Goal: Task Accomplishment & Management: Complete application form

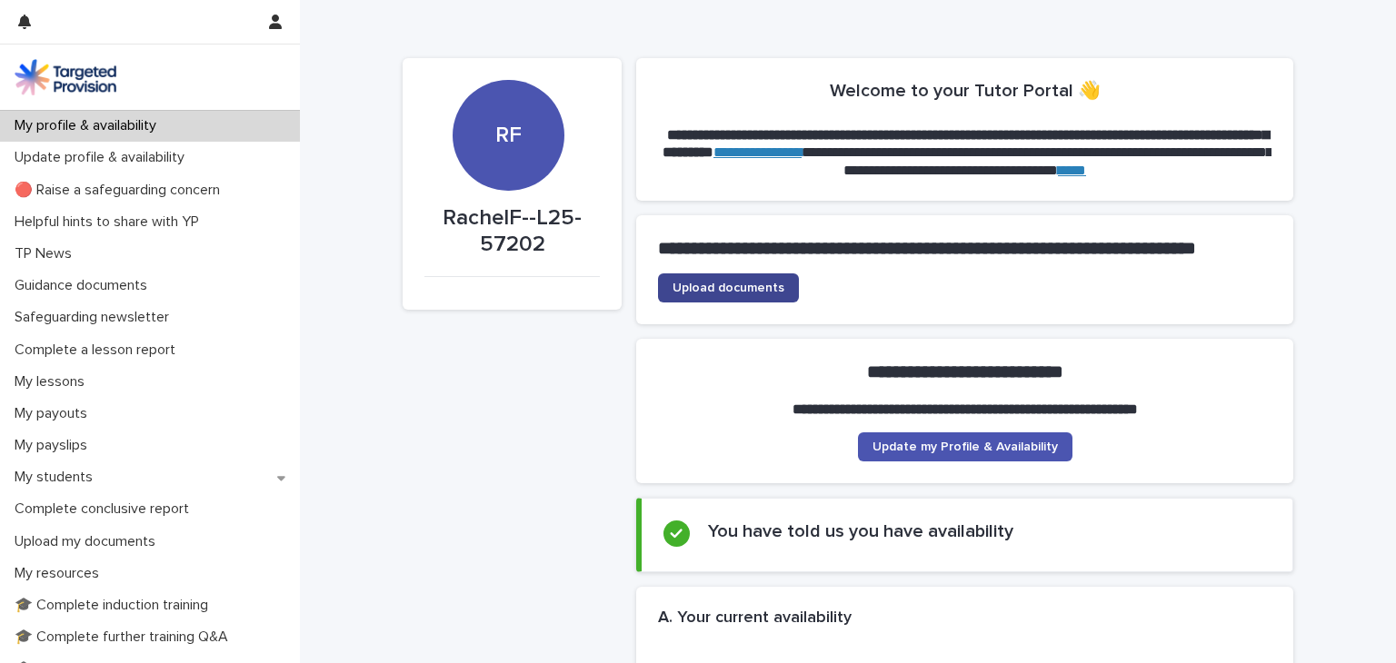
click at [717, 294] on span "Upload documents" at bounding box center [728, 288] width 112 height 13
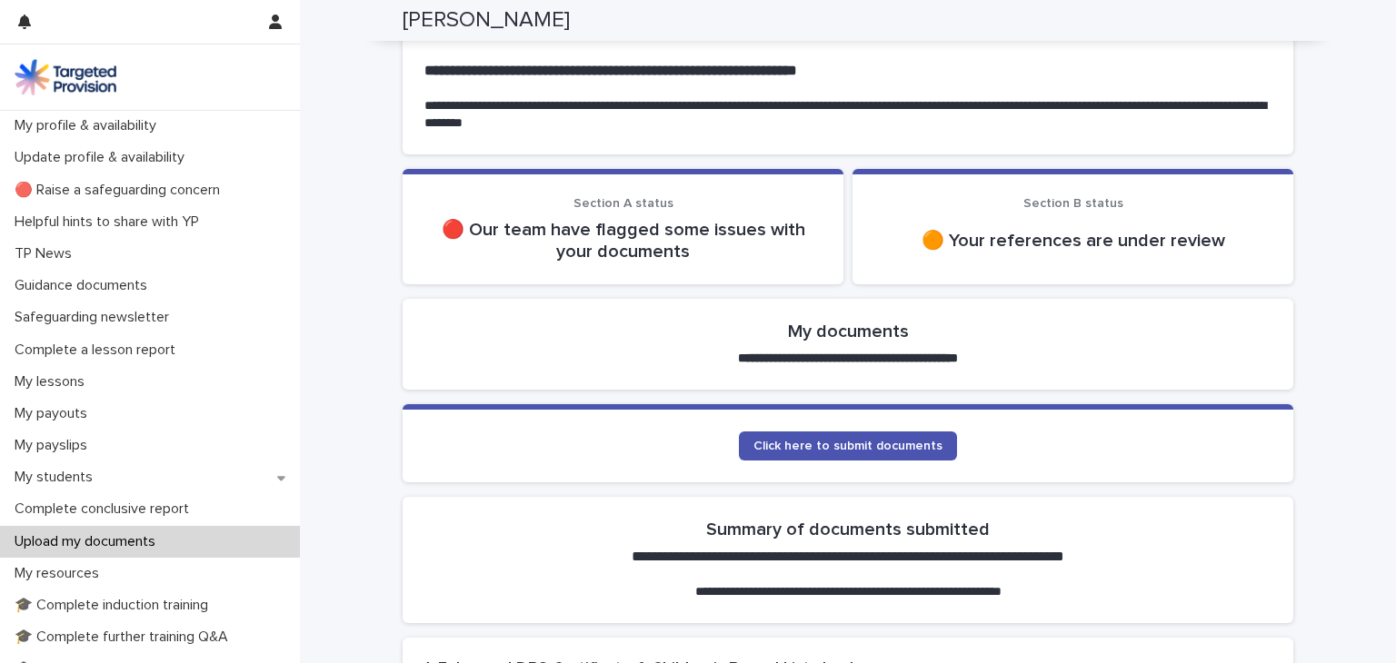
scroll to position [149, 0]
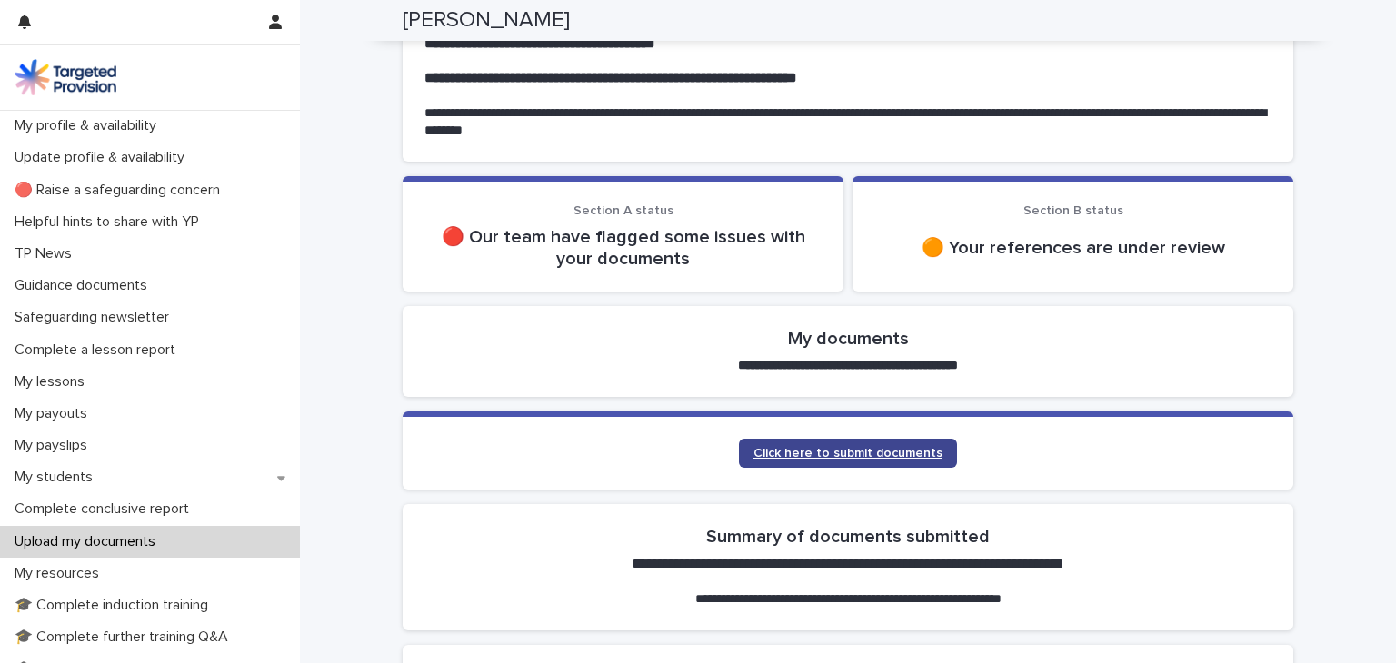
click at [809, 451] on span "Click here to submit documents" at bounding box center [847, 453] width 189 height 13
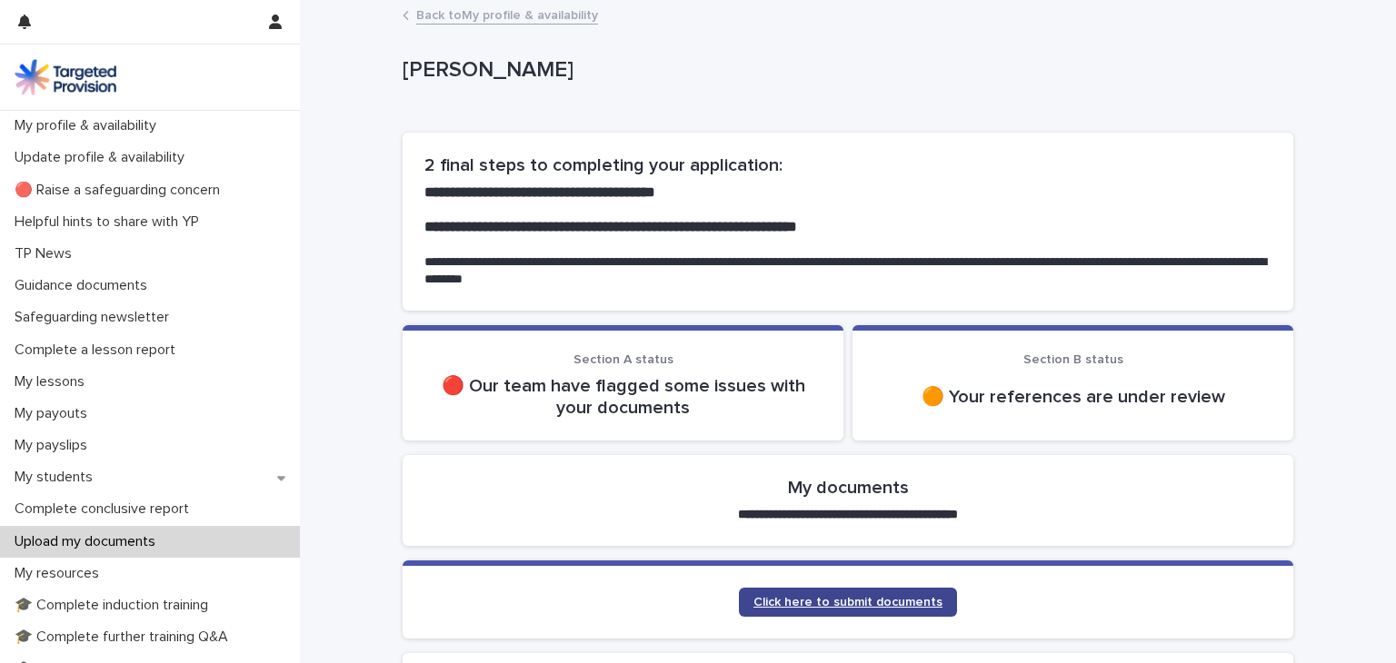
click at [911, 592] on link "Click here to submit documents" at bounding box center [848, 602] width 218 height 29
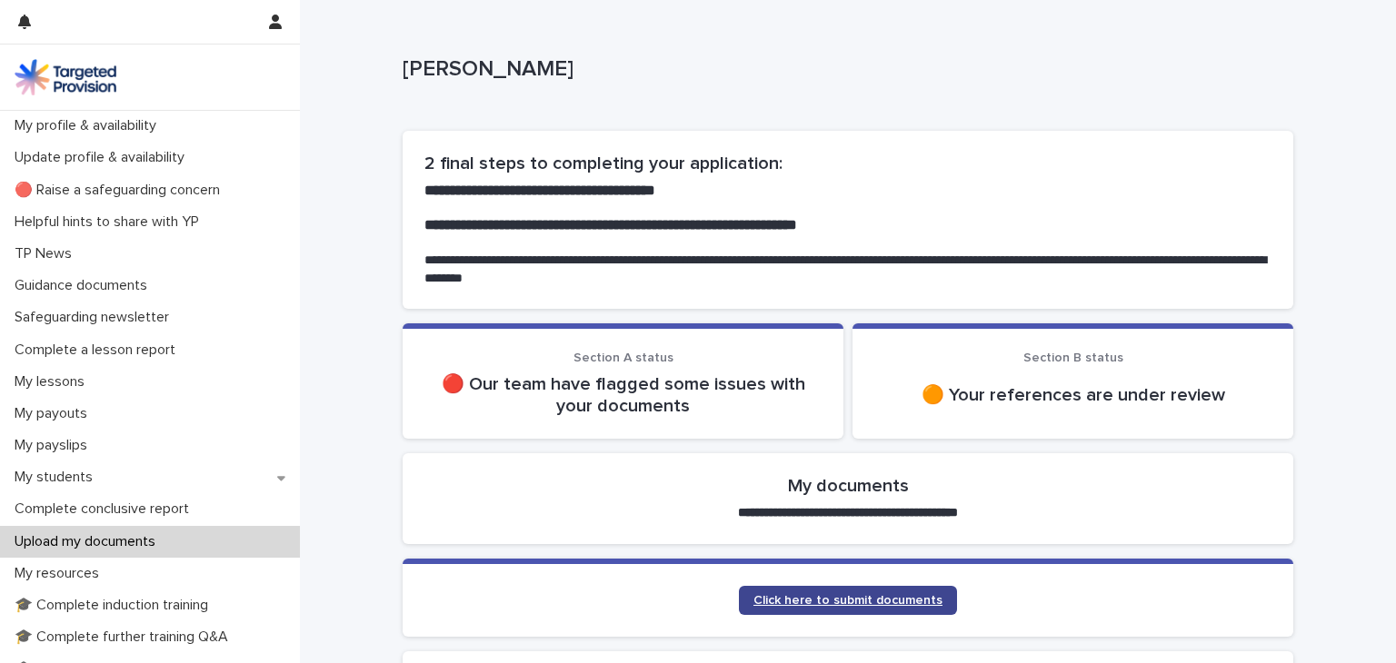
click at [854, 607] on link "Click here to submit documents" at bounding box center [848, 600] width 218 height 29
